Goal: Task Accomplishment & Management: Use online tool/utility

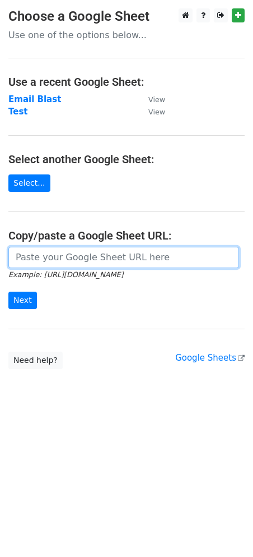
click at [79, 250] on input "url" at bounding box center [123, 257] width 231 height 21
paste input "[URL][DOMAIN_NAME]"
type input "[URL][DOMAIN_NAME]"
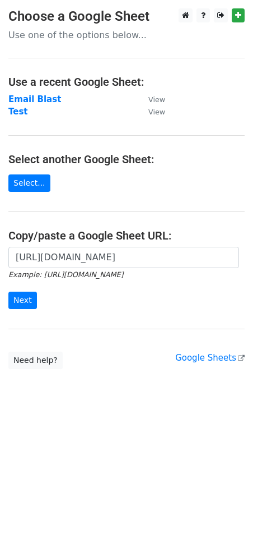
scroll to position [0, 0]
click at [77, 428] on html "Choose a Google Sheet Use one of the options below... Use a recent Google Sheet…" at bounding box center [126, 278] width 253 height 557
click at [26, 304] on input "Next" at bounding box center [22, 300] width 29 height 17
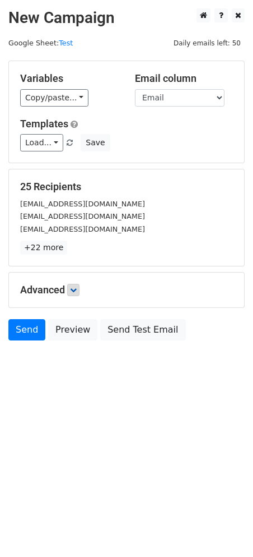
click at [67, 289] on h5 "Advanced" at bounding box center [126, 290] width 213 height 12
click at [77, 289] on icon at bounding box center [73, 290] width 7 height 7
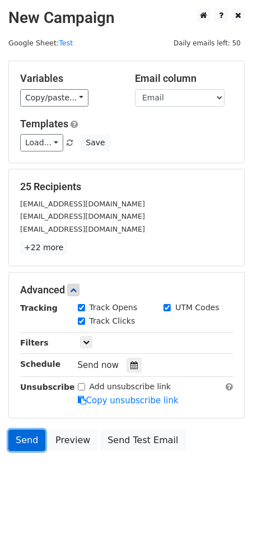
click at [24, 435] on link "Send" at bounding box center [26, 440] width 37 height 21
